Goal: Unclear

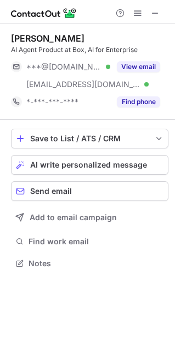
scroll to position [255, 175]
